Goal: Task Accomplishment & Management: Manage account settings

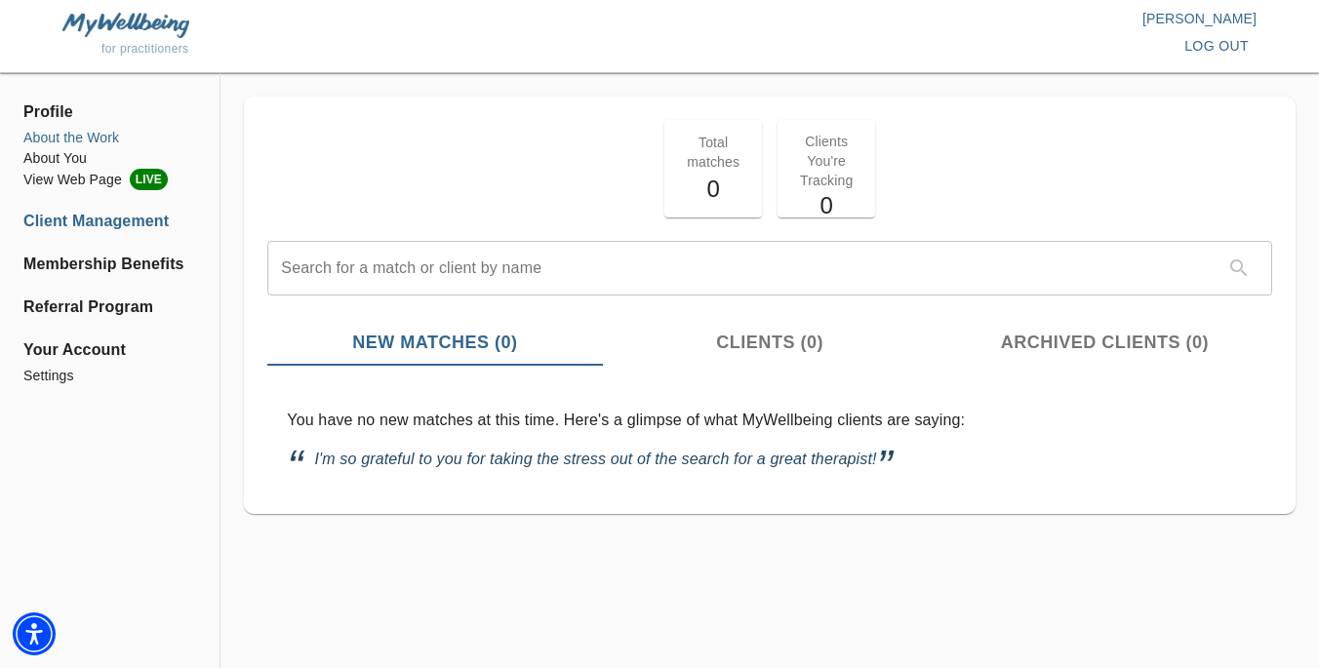
click at [95, 144] on li "About the Work" at bounding box center [109, 138] width 173 height 20
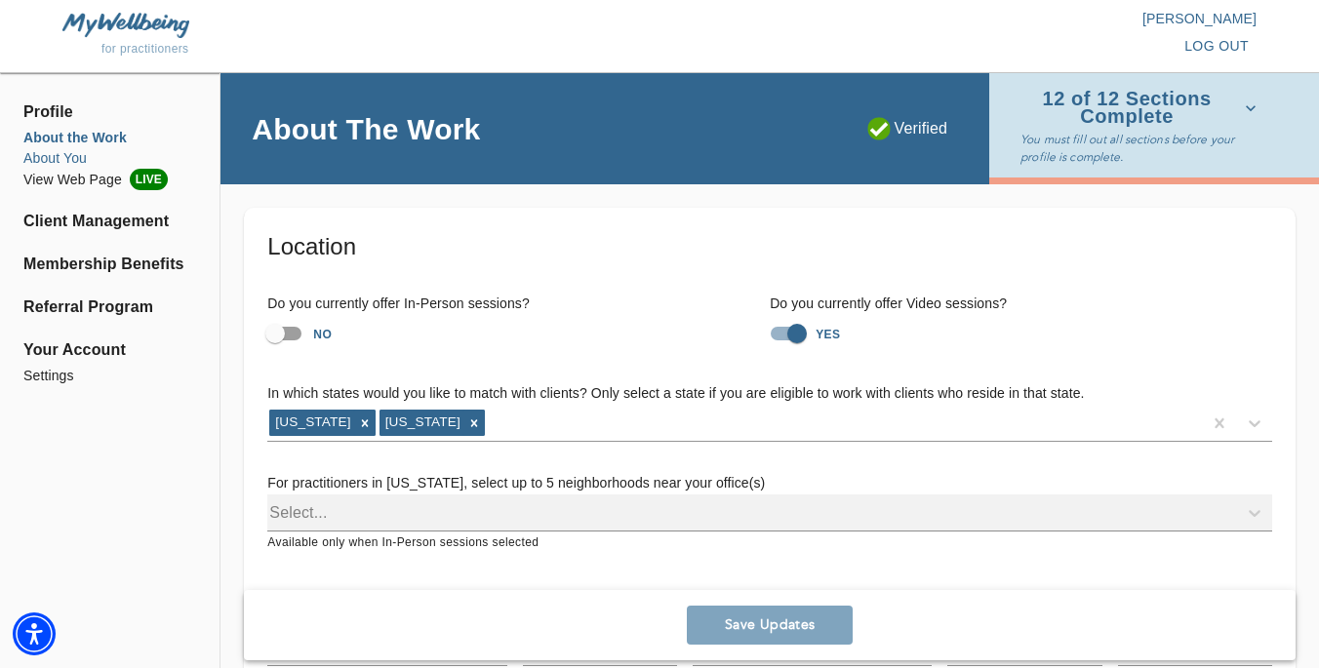
click at [70, 155] on li "About You" at bounding box center [109, 158] width 173 height 20
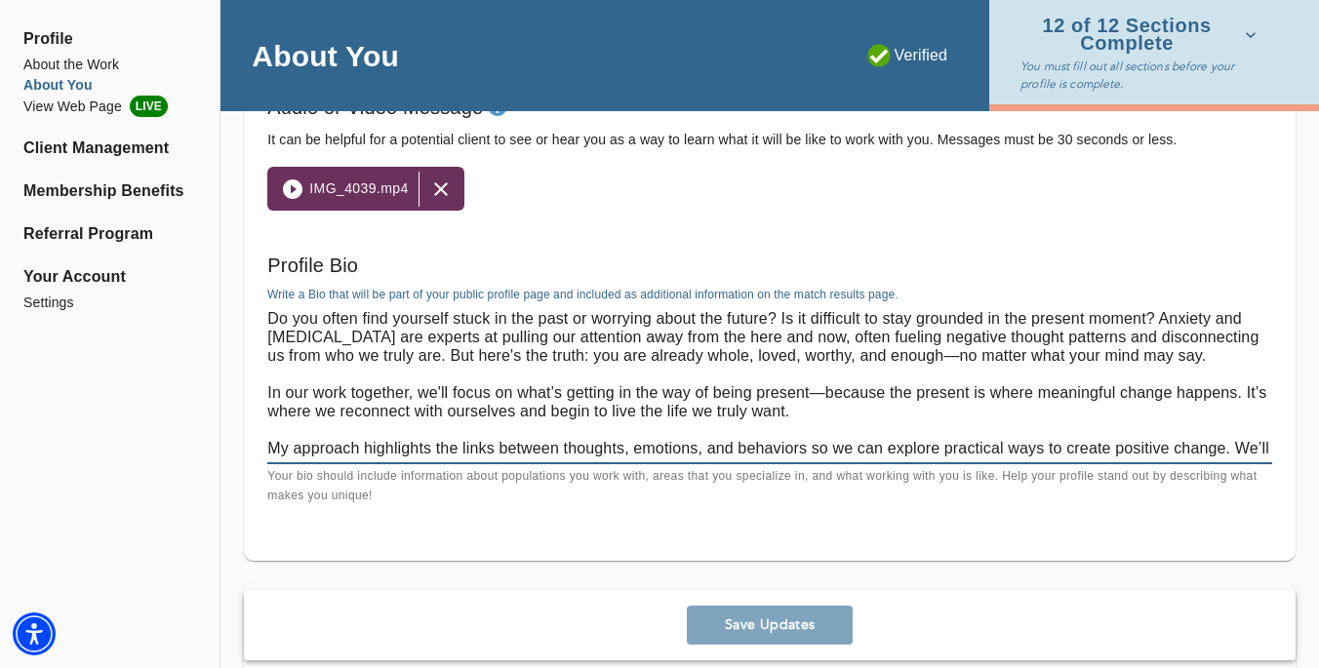
scroll to position [37, 0]
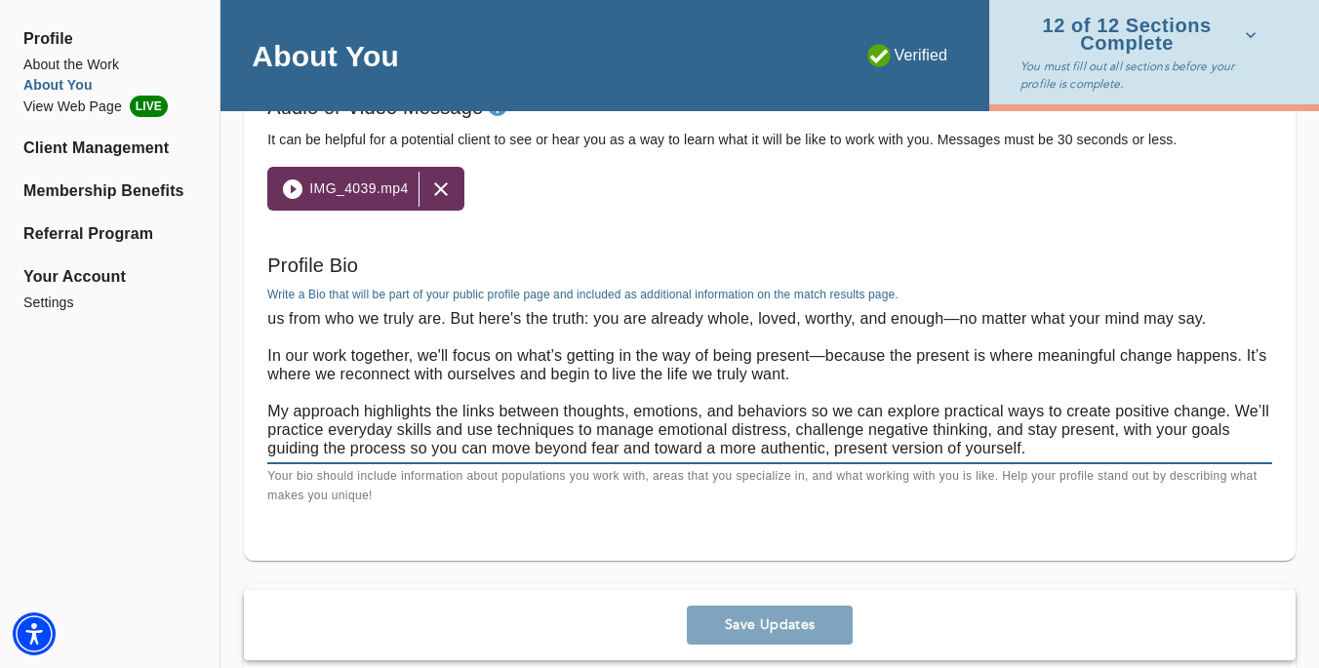
drag, startPoint x: 269, startPoint y: 321, endPoint x: 529, endPoint y: 568, distance: 358.1
click at [529, 568] on div "Personal Information If you need to make any changes to your name or email, ple…" at bounding box center [769, 511] width 1098 height 3221
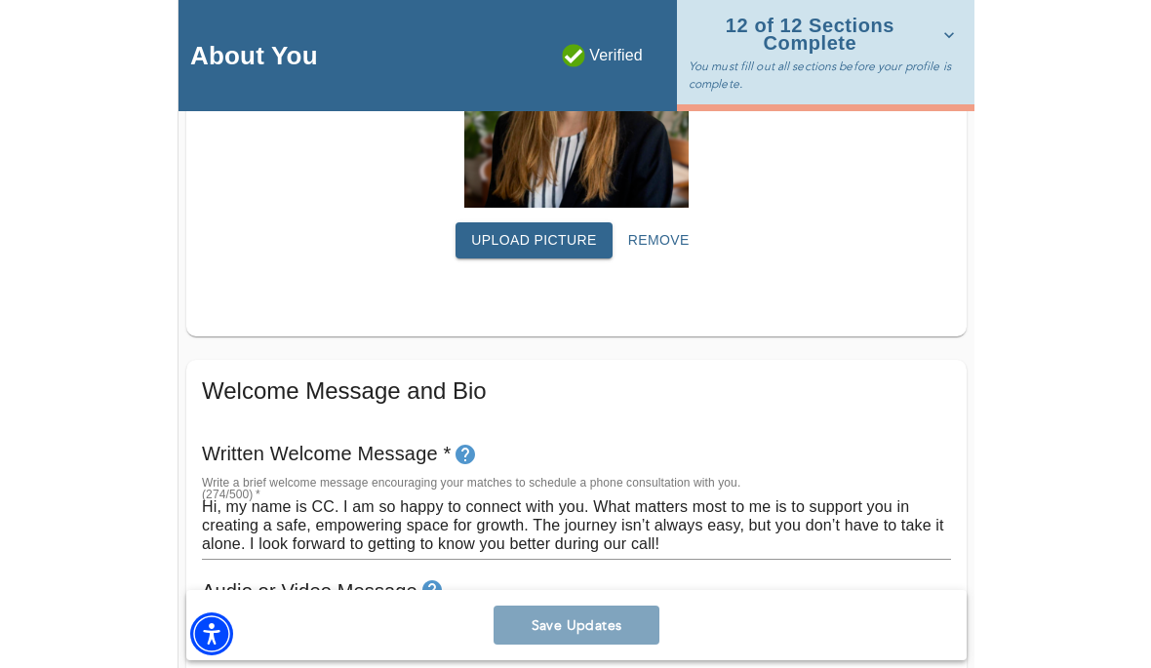
scroll to position [0, 0]
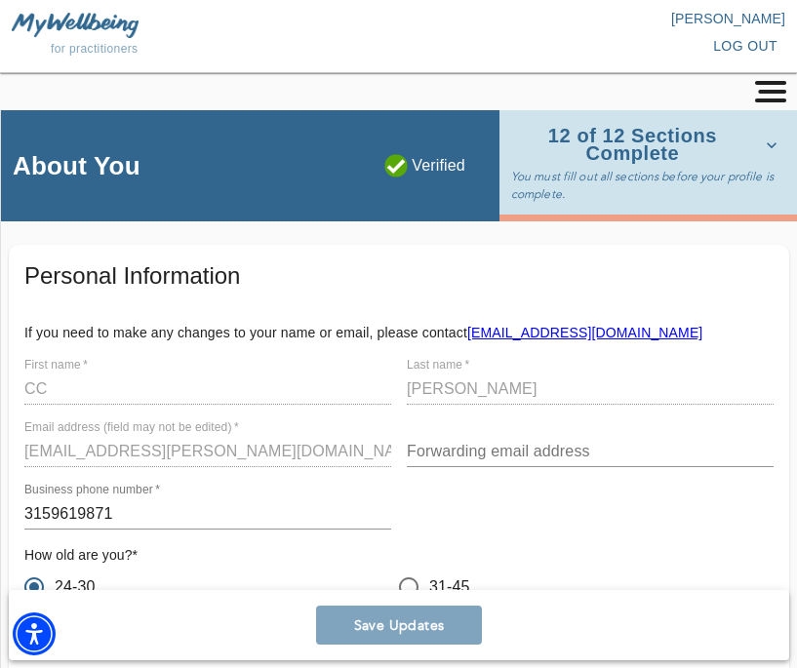
click at [124, 166] on h4 "About You" at bounding box center [77, 165] width 128 height 31
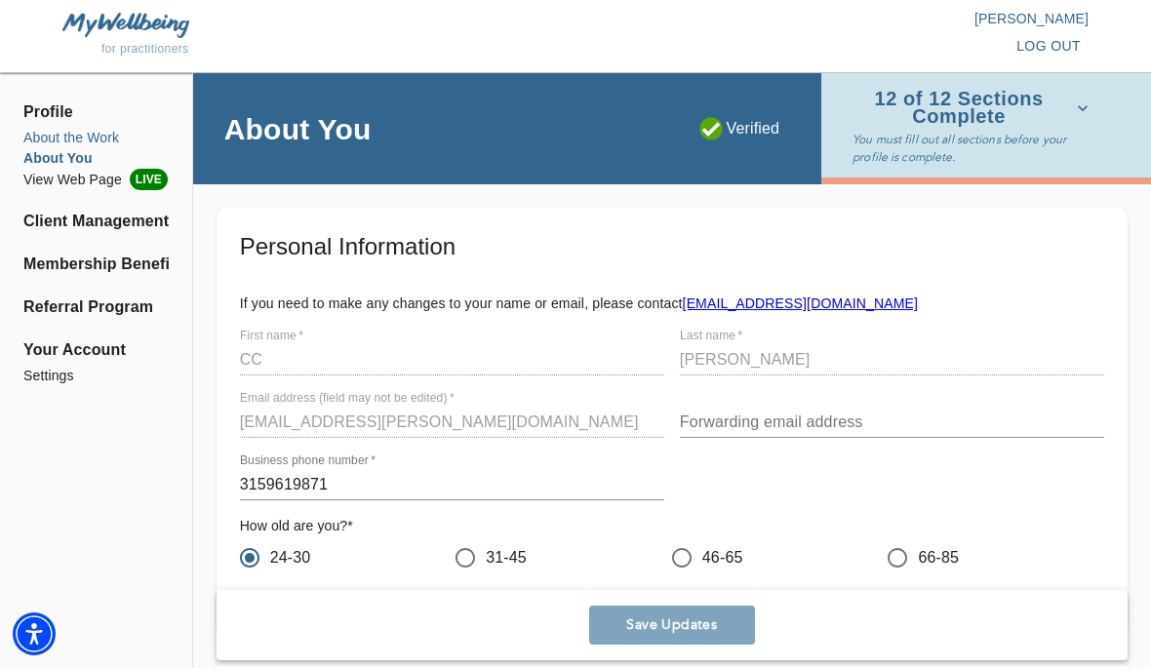
click at [100, 137] on li "About the Work" at bounding box center [95, 138] width 145 height 20
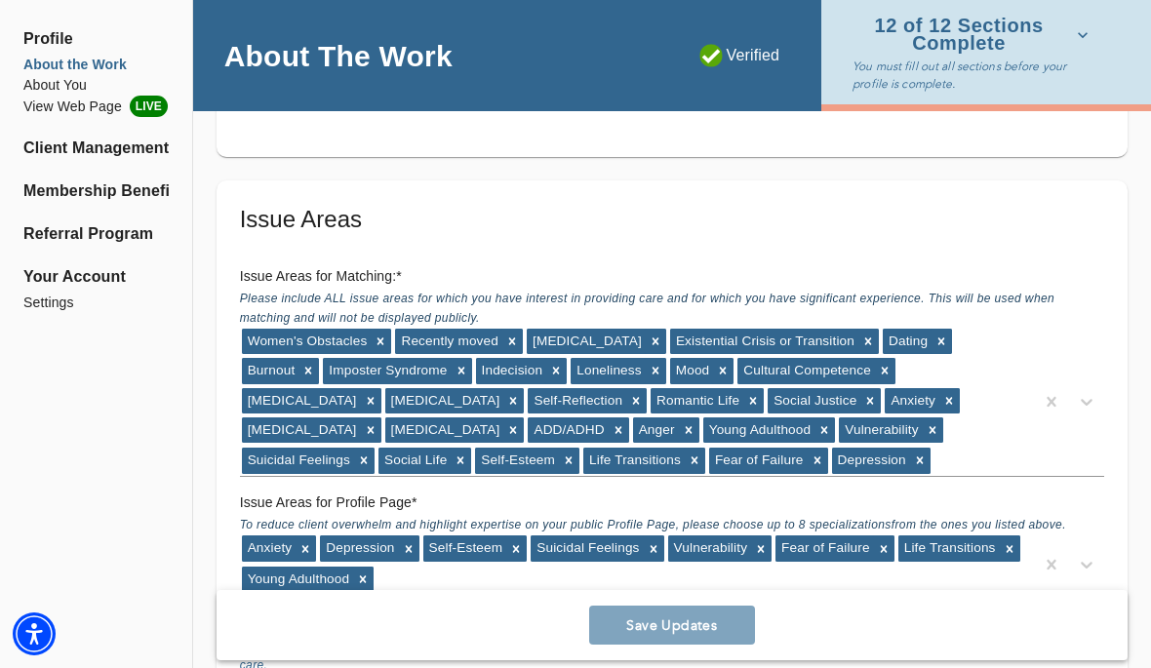
scroll to position [1856, 0]
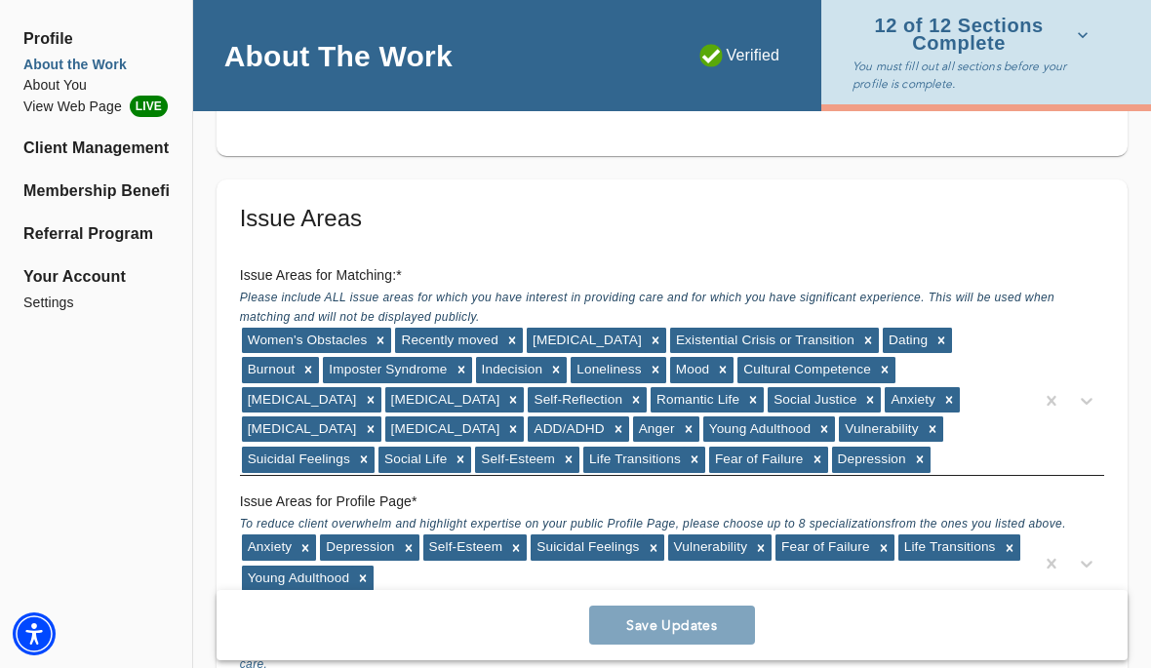
click at [951, 461] on div "Women's Obstacles Recently moved [MEDICAL_DATA] Existential Crisis or Transitio…" at bounding box center [637, 401] width 794 height 150
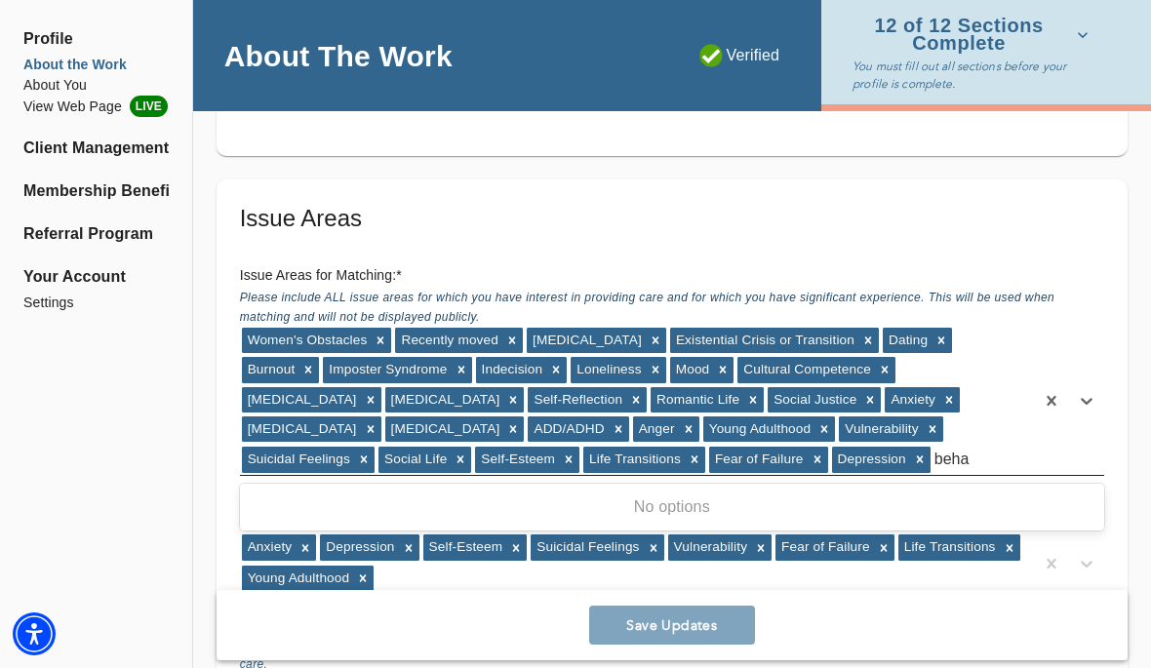
type input "behav"
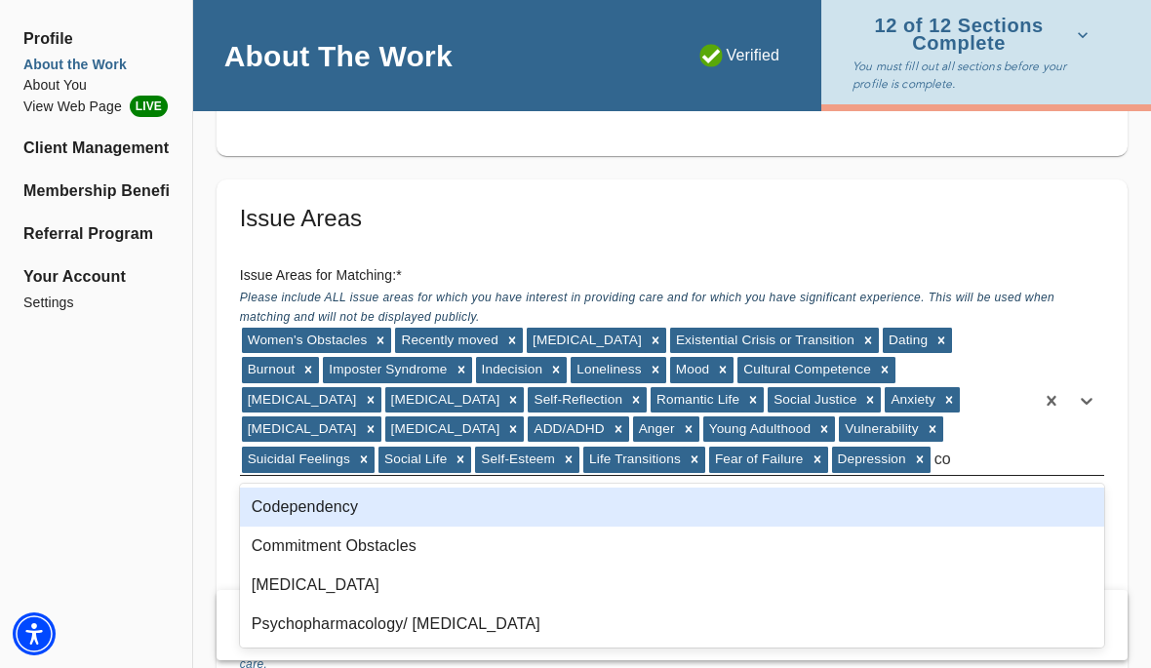
type input "c"
